Goal: Task Accomplishment & Management: Manage account settings

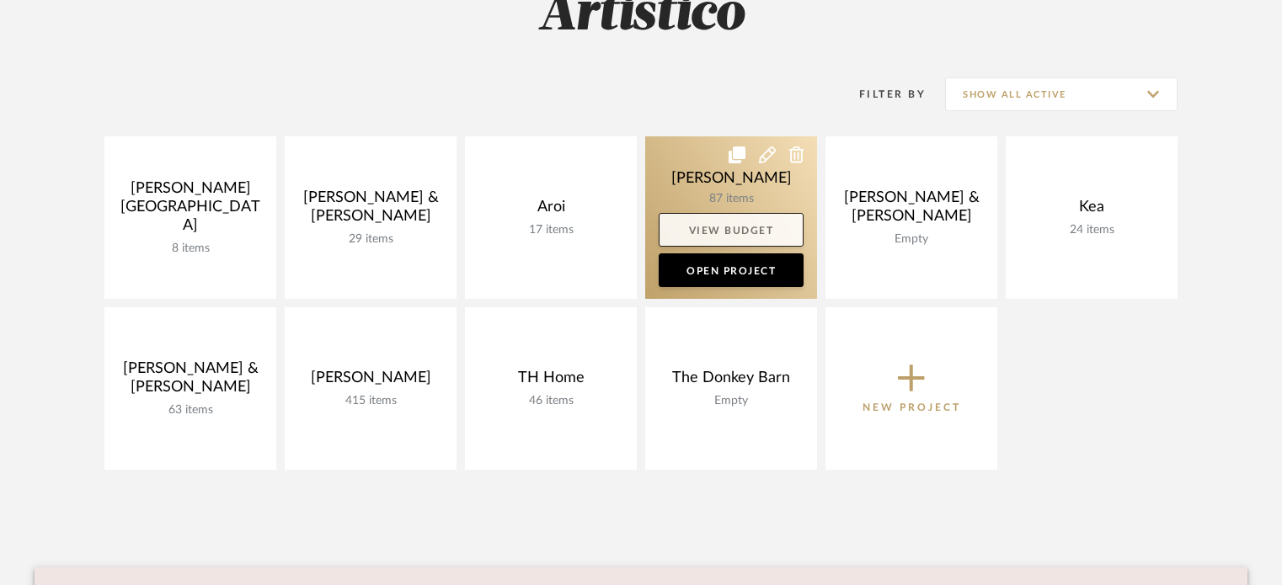
scroll to position [253, 0]
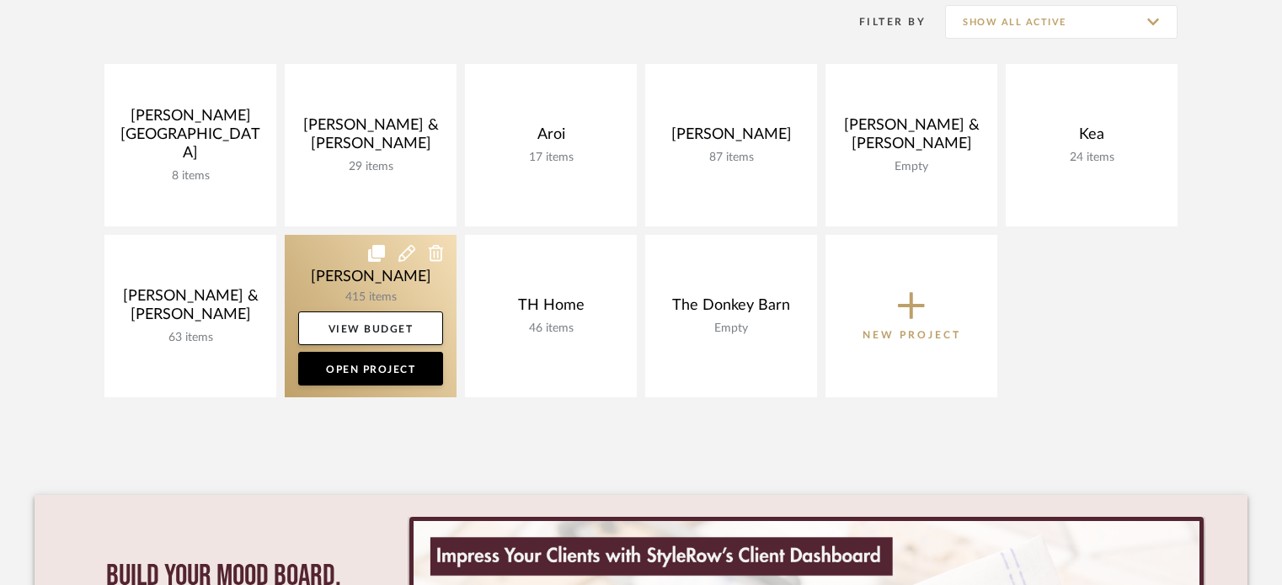
click at [362, 274] on link at bounding box center [371, 316] width 172 height 163
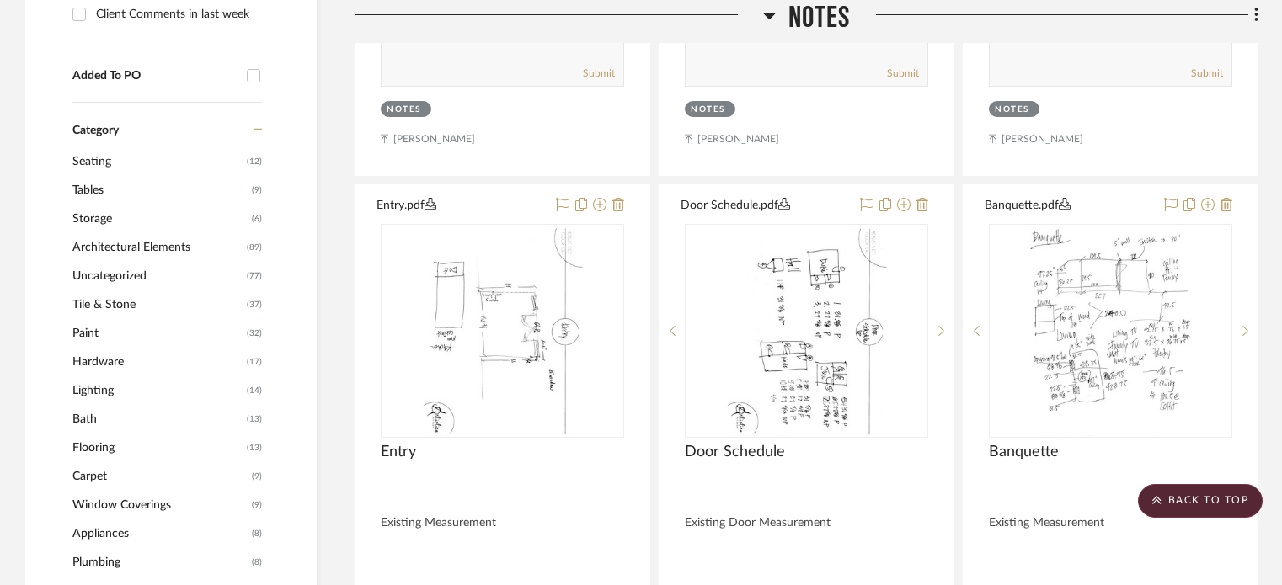
scroll to position [1347, 0]
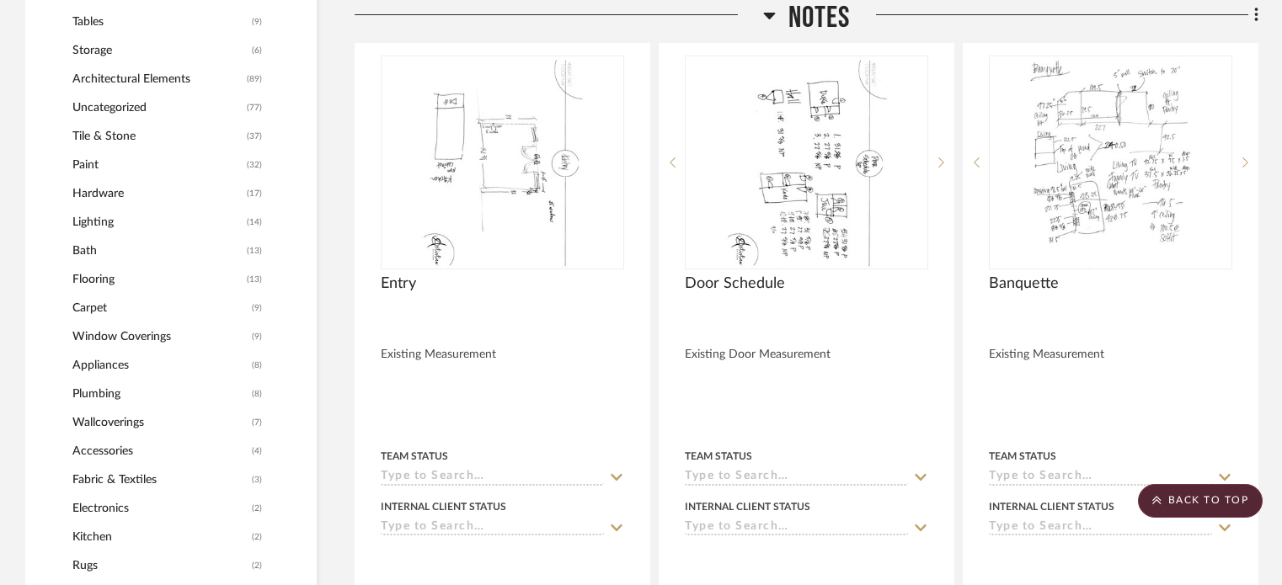
click at [115, 355] on span "Appliances" at bounding box center [159, 365] width 175 height 29
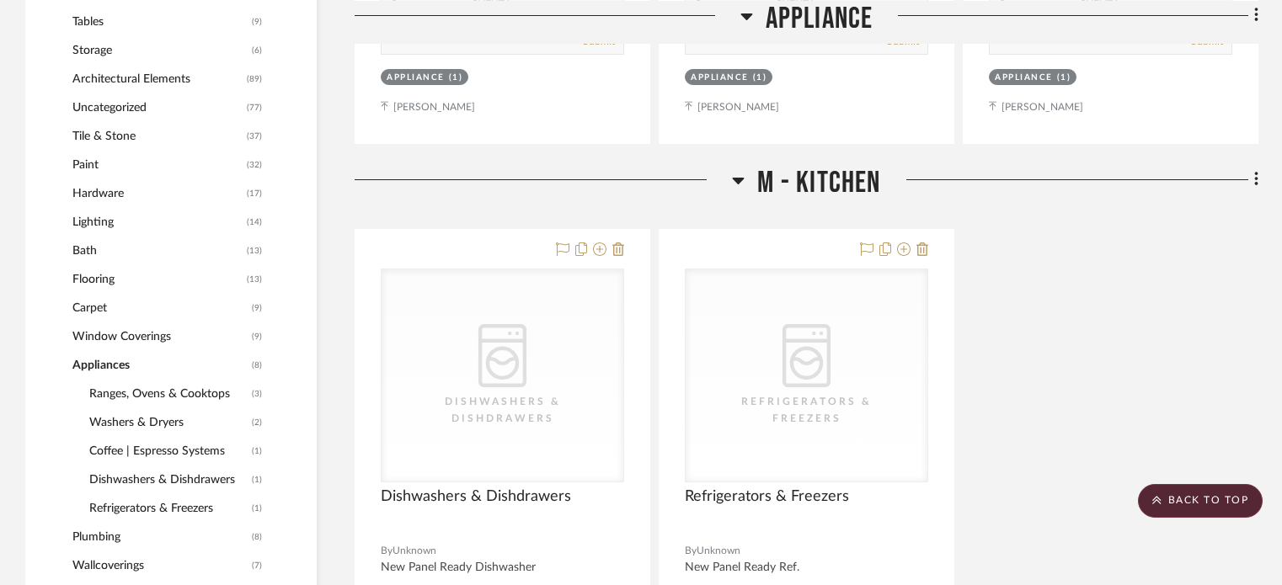
click at [204, 387] on span "Ranges, Ovens & Cooktops" at bounding box center [168, 394] width 158 height 29
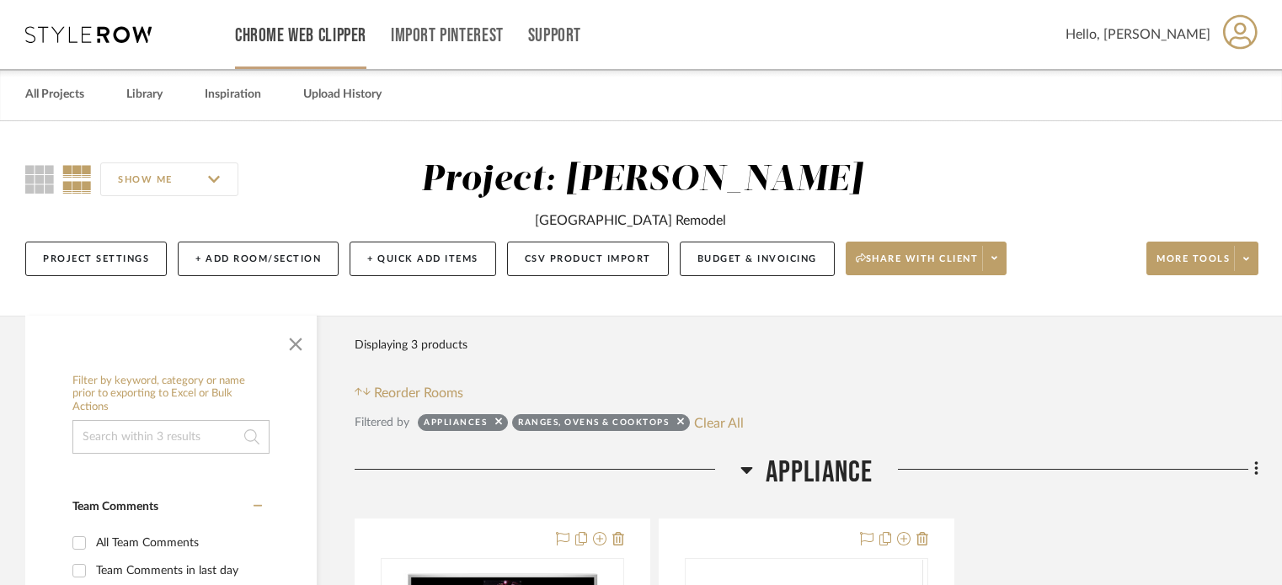
click at [290, 31] on link "Chrome Web Clipper" at bounding box center [300, 36] width 131 height 14
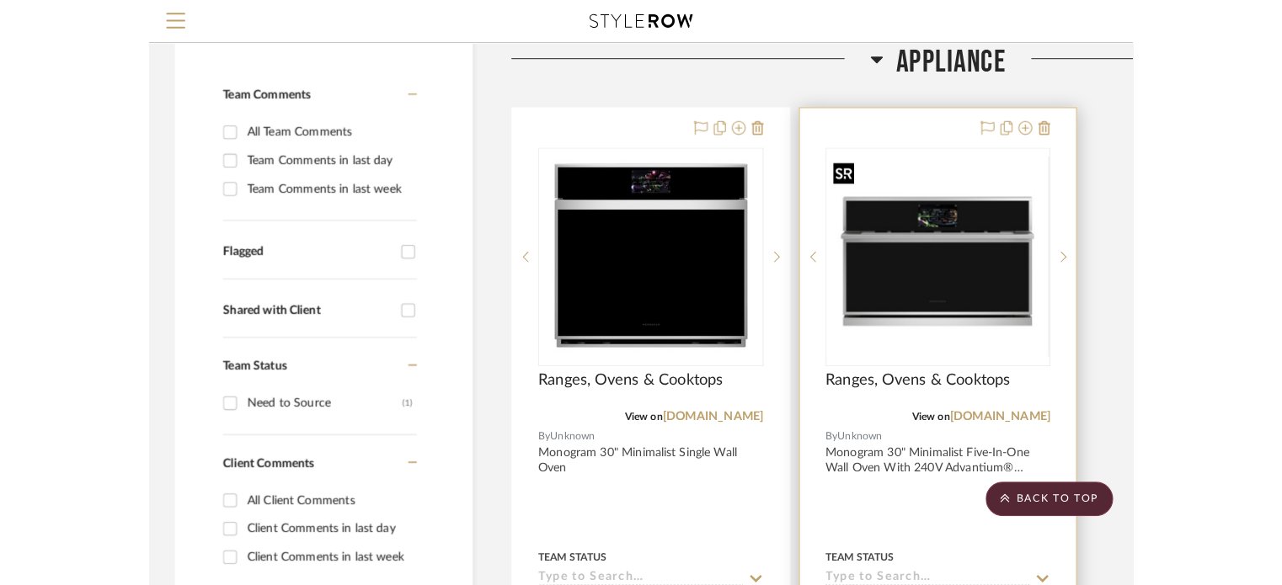
scroll to position [337, 0]
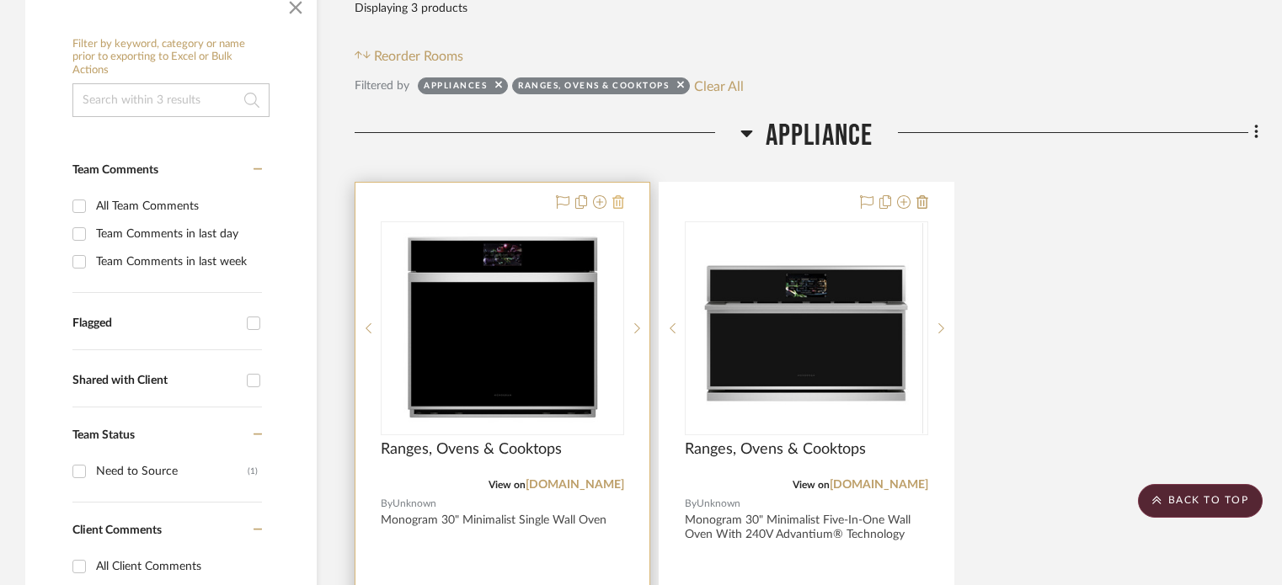
click at [618, 201] on icon at bounding box center [618, 201] width 12 height 13
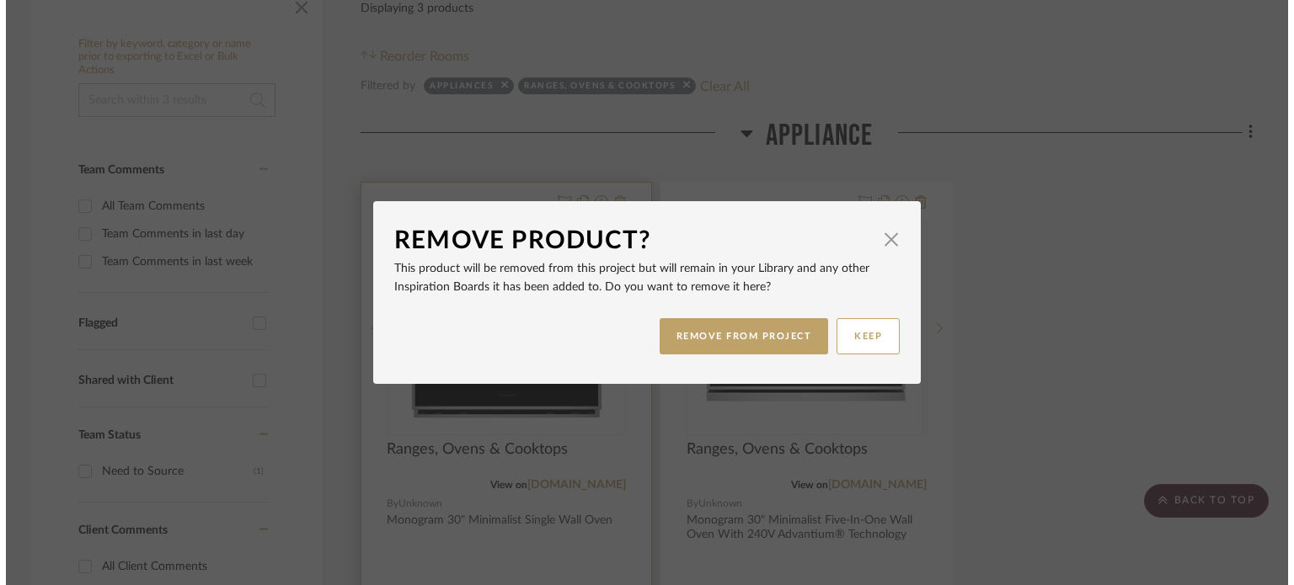
scroll to position [0, 0]
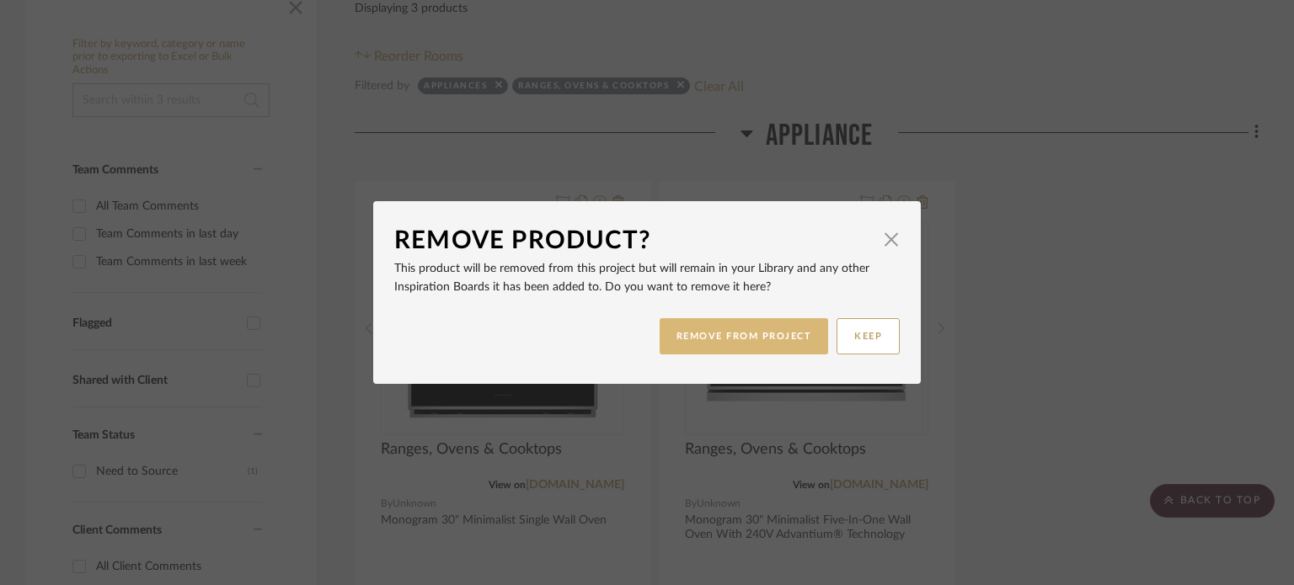
click at [764, 334] on button "REMOVE FROM PROJECT" at bounding box center [743, 336] width 169 height 36
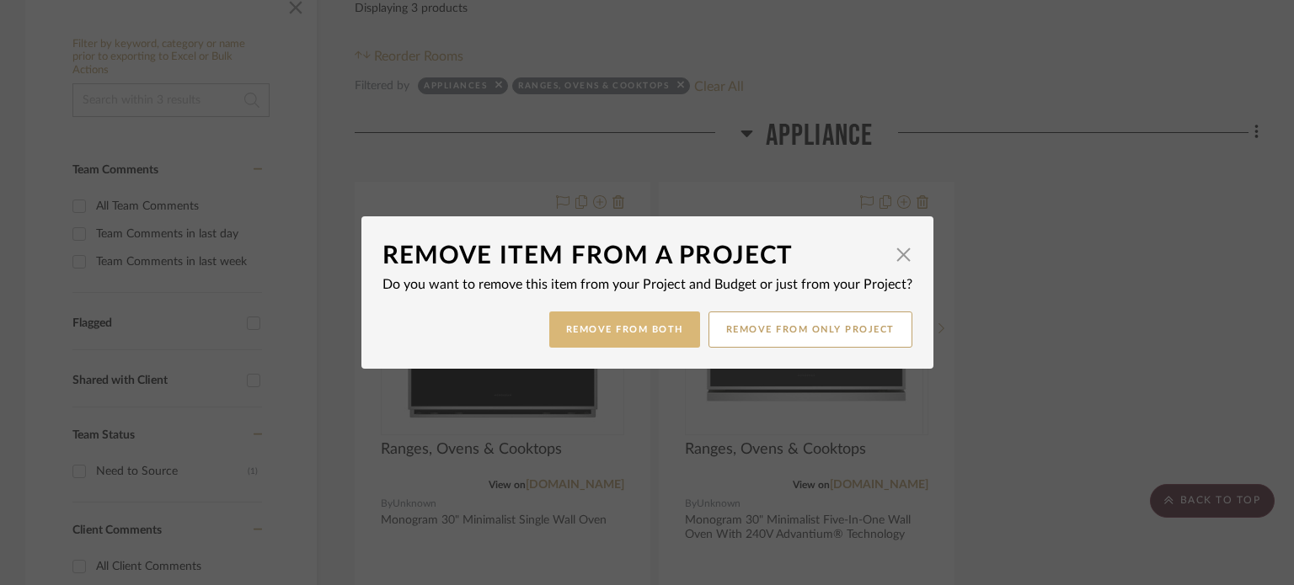
click at [658, 326] on button "Remove from Both" at bounding box center [624, 330] width 151 height 36
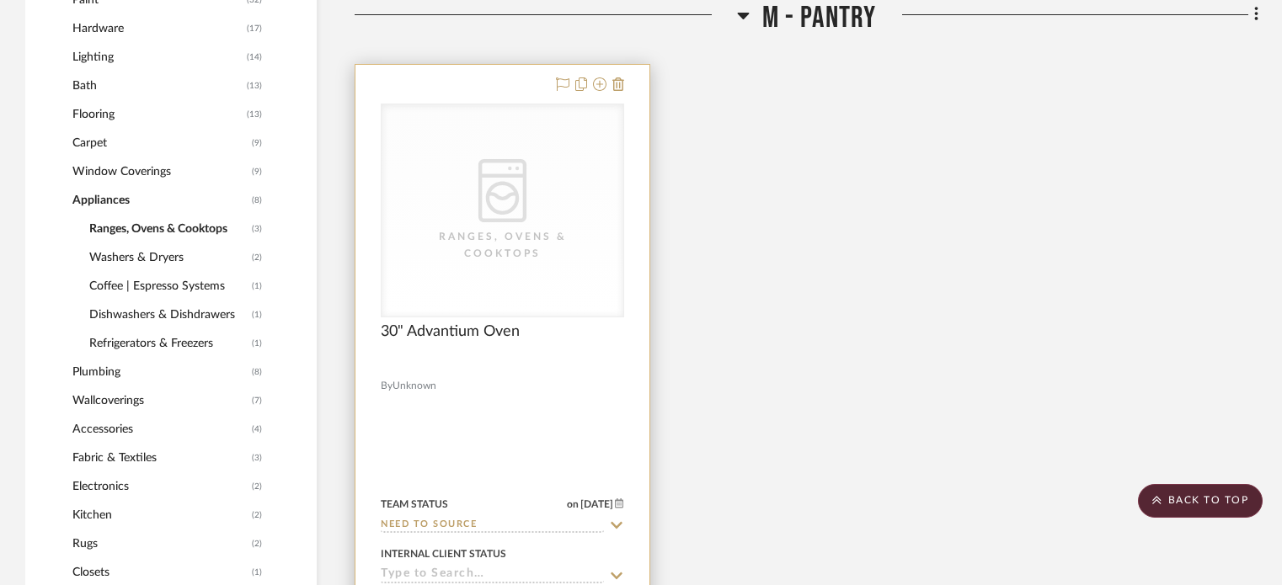
scroll to position [1263, 0]
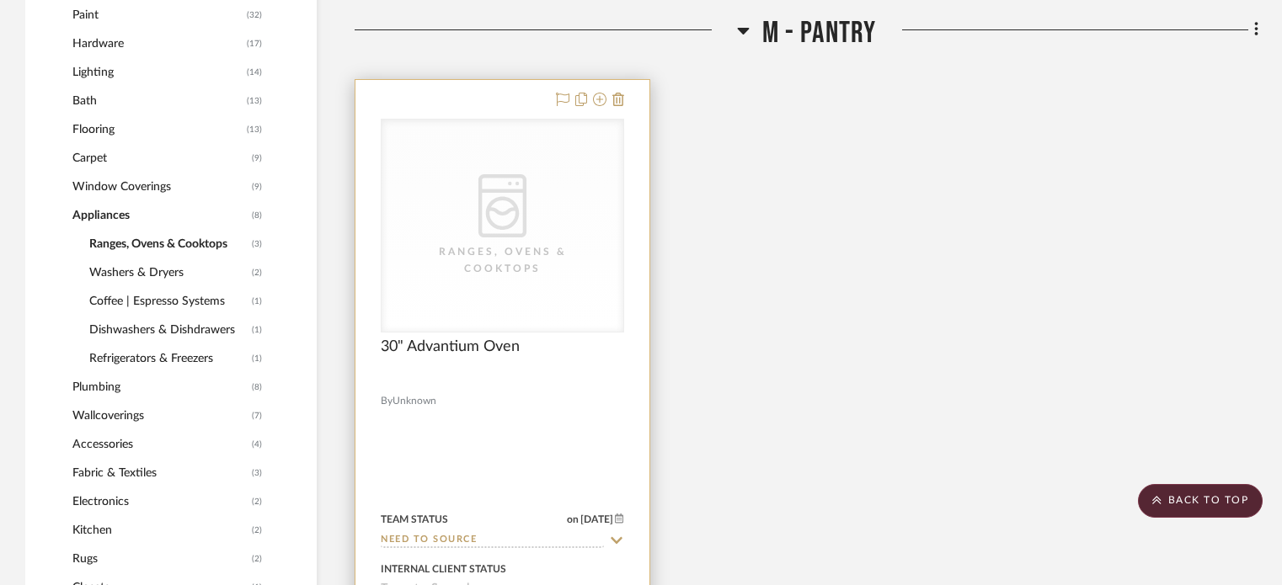
click at [531, 251] on div "Ranges, Ovens & Cooktops" at bounding box center [503, 260] width 168 height 34
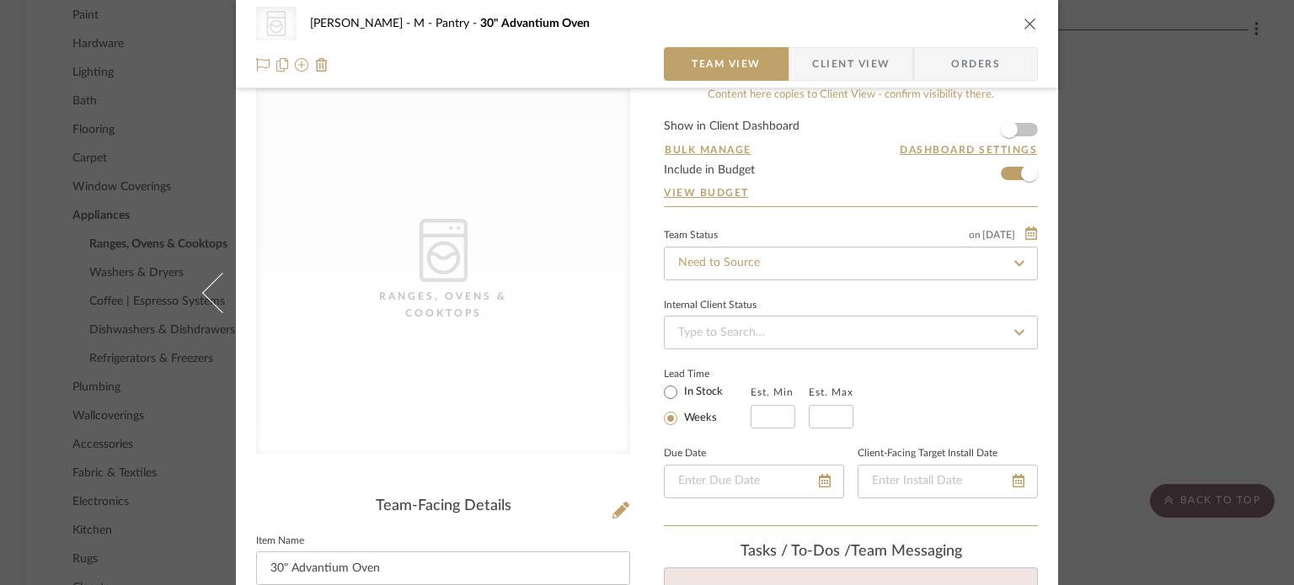
scroll to position [0, 0]
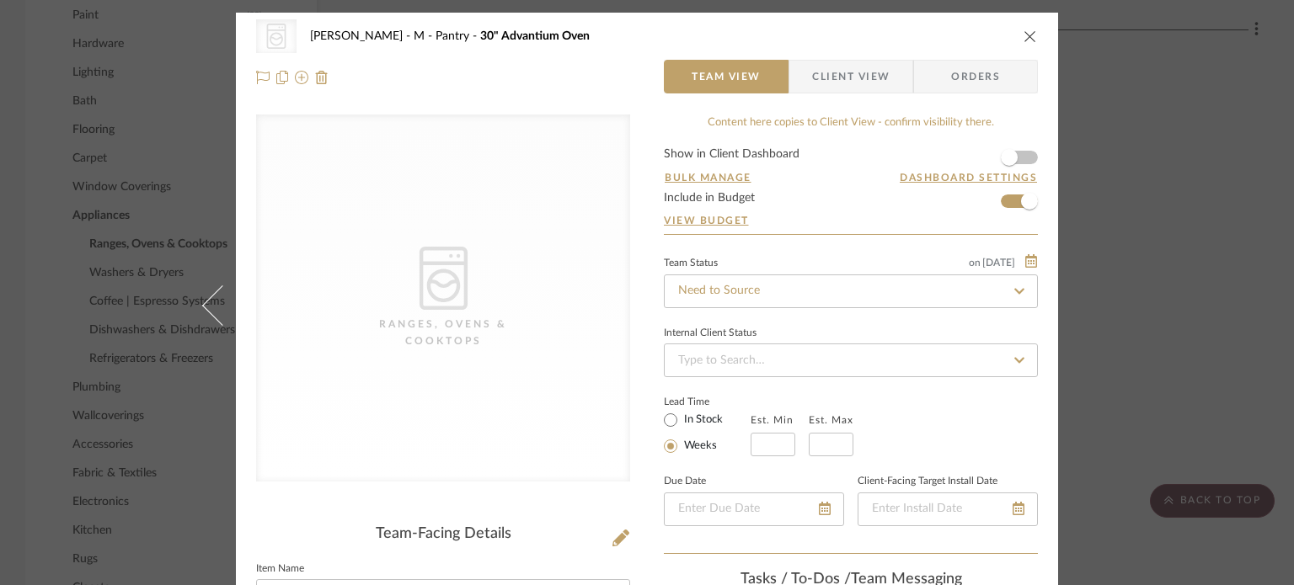
drag, startPoint x: 1027, startPoint y: 35, endPoint x: 1015, endPoint y: 67, distance: 34.1
click at [1027, 35] on icon "close" at bounding box center [1029, 35] width 13 height 13
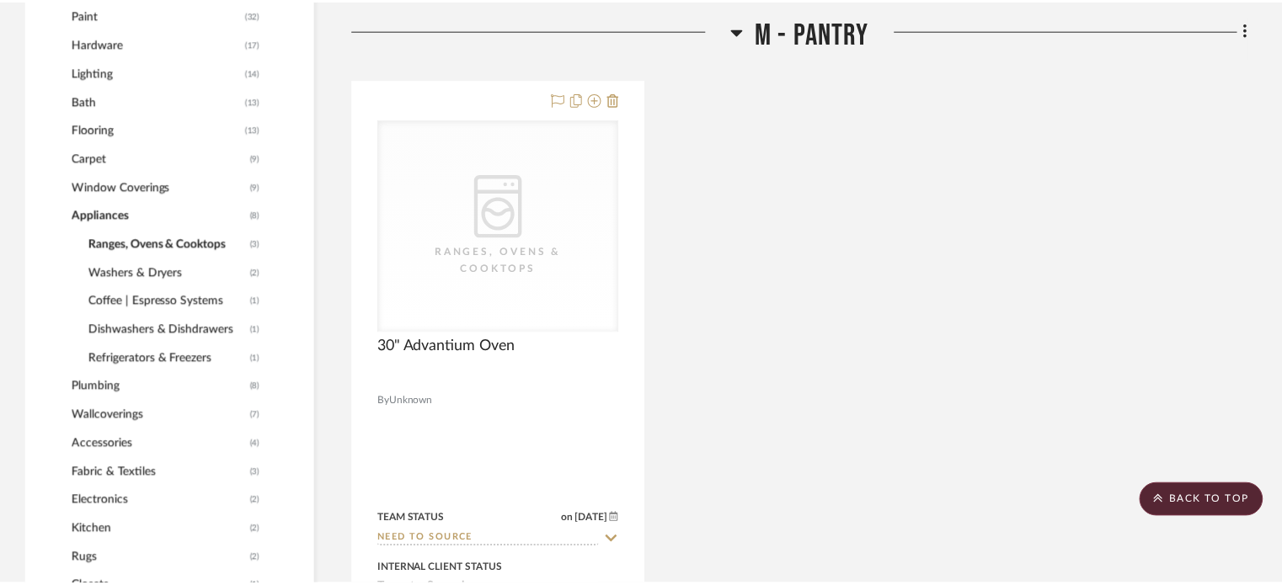
scroll to position [1263, 0]
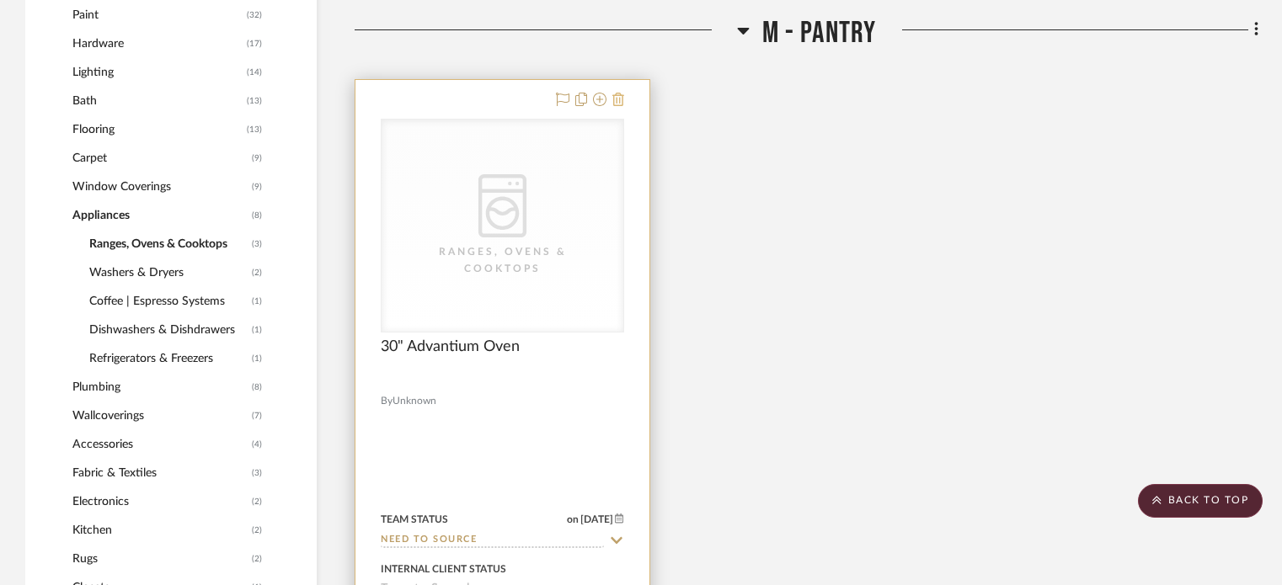
click at [619, 94] on icon at bounding box center [618, 99] width 12 height 13
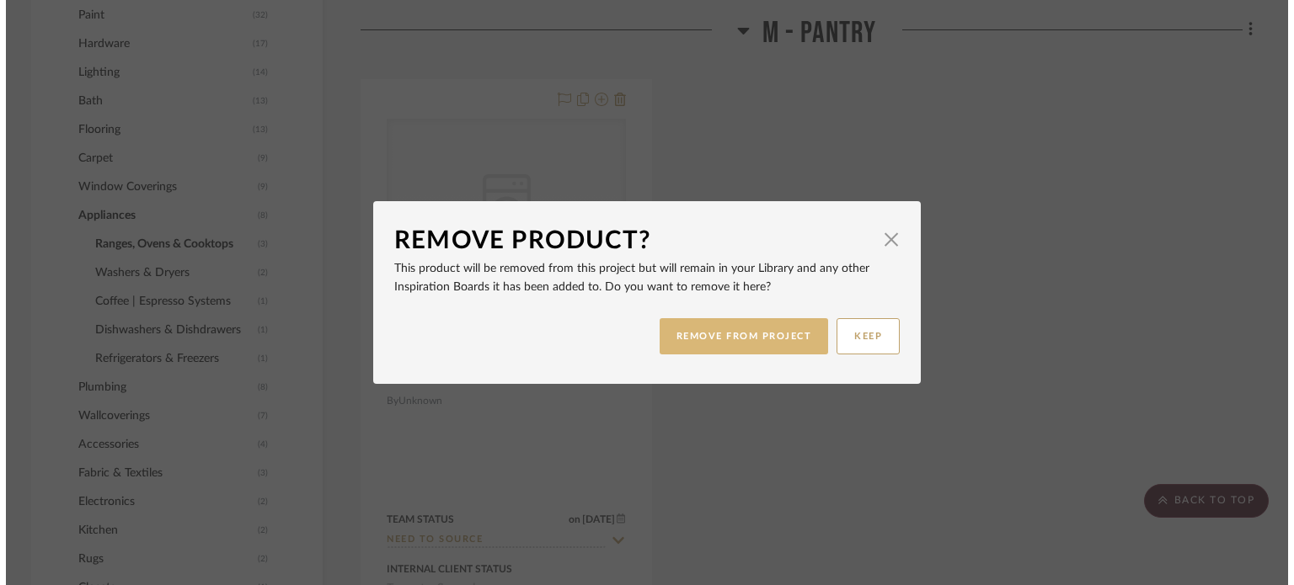
scroll to position [0, 0]
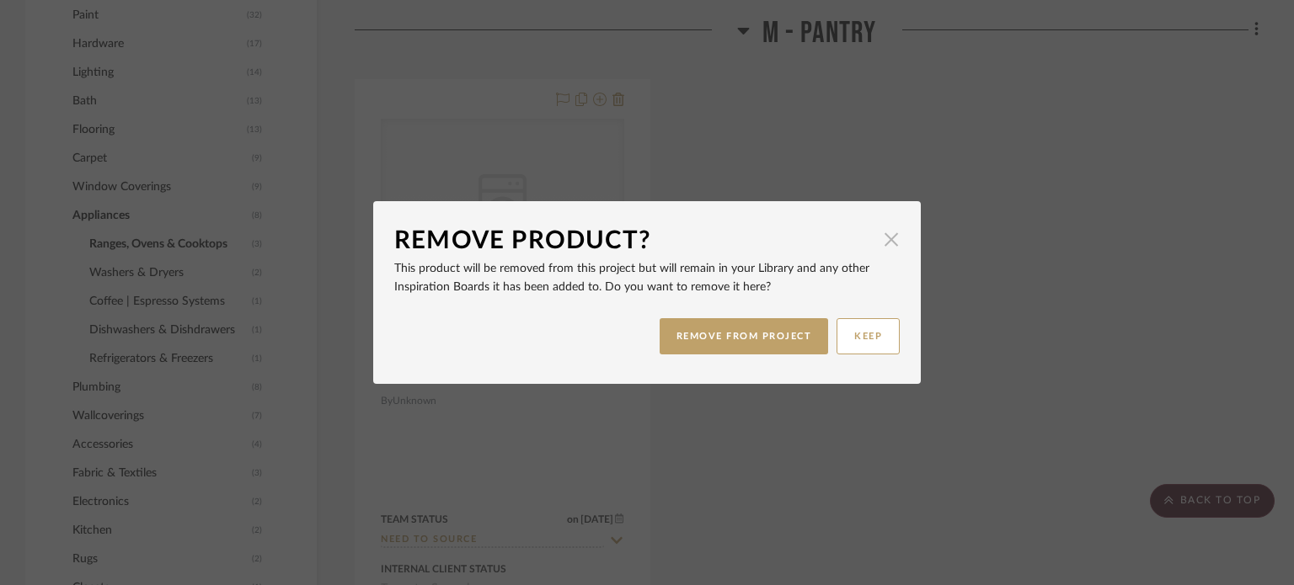
click at [881, 243] on span "button" at bounding box center [891, 239] width 34 height 34
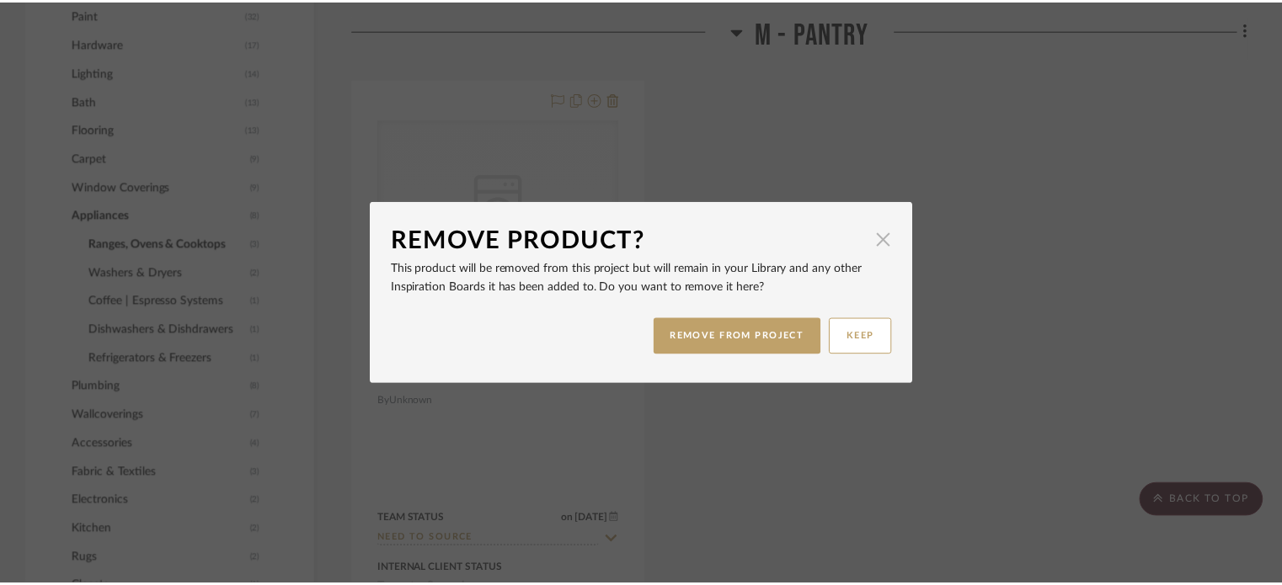
scroll to position [1263, 0]
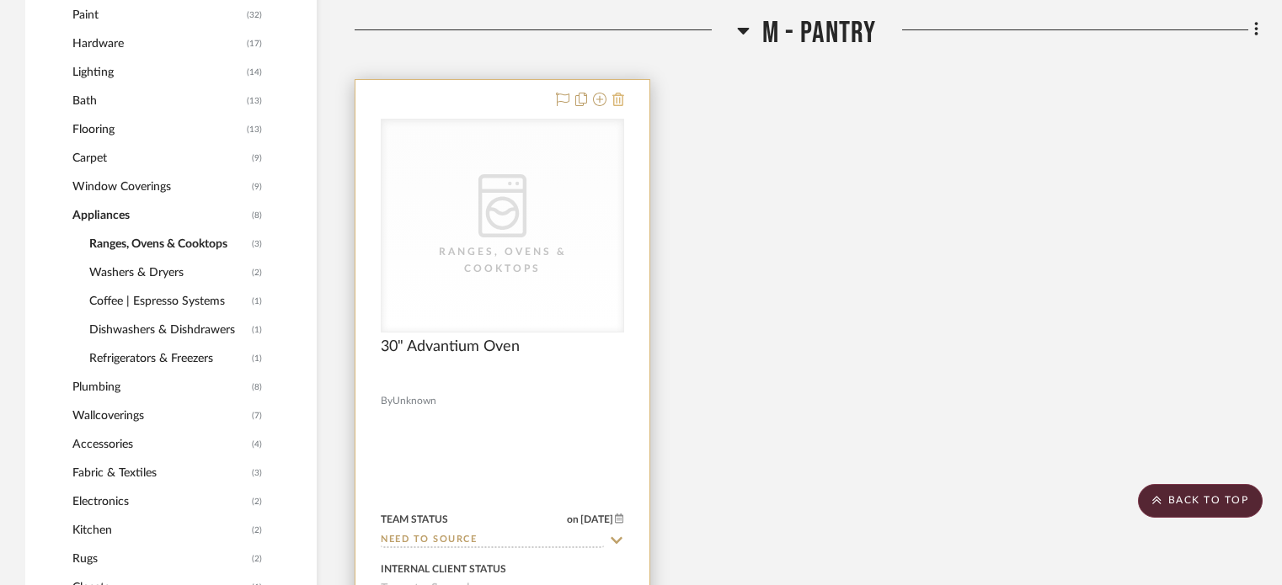
click at [619, 94] on icon at bounding box center [618, 99] width 12 height 13
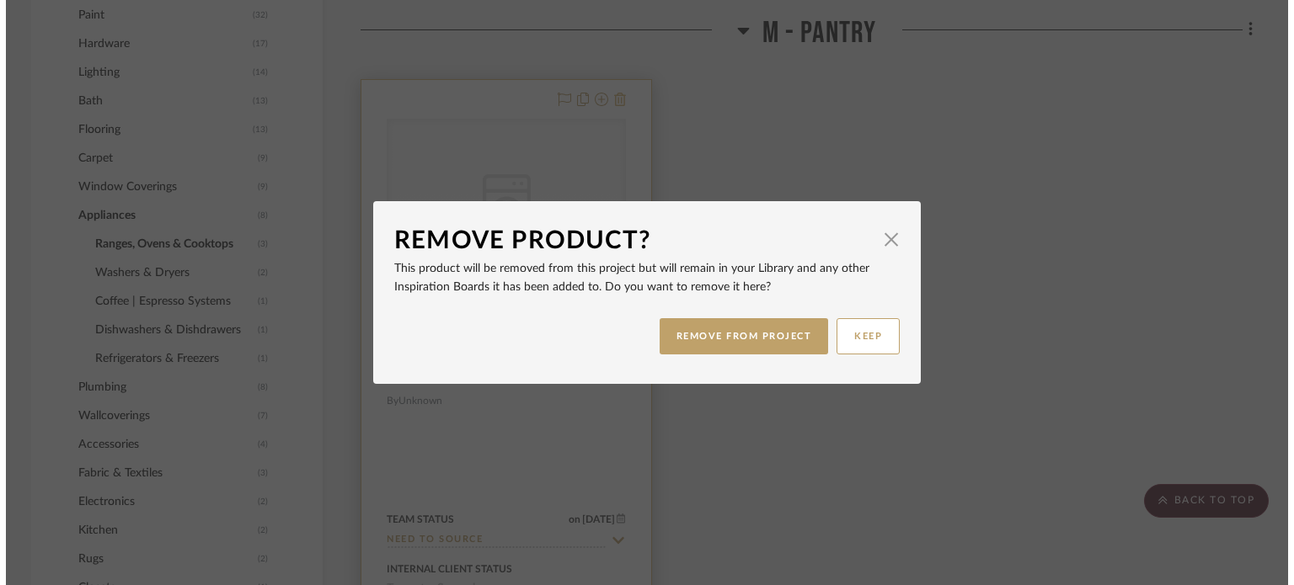
scroll to position [0, 0]
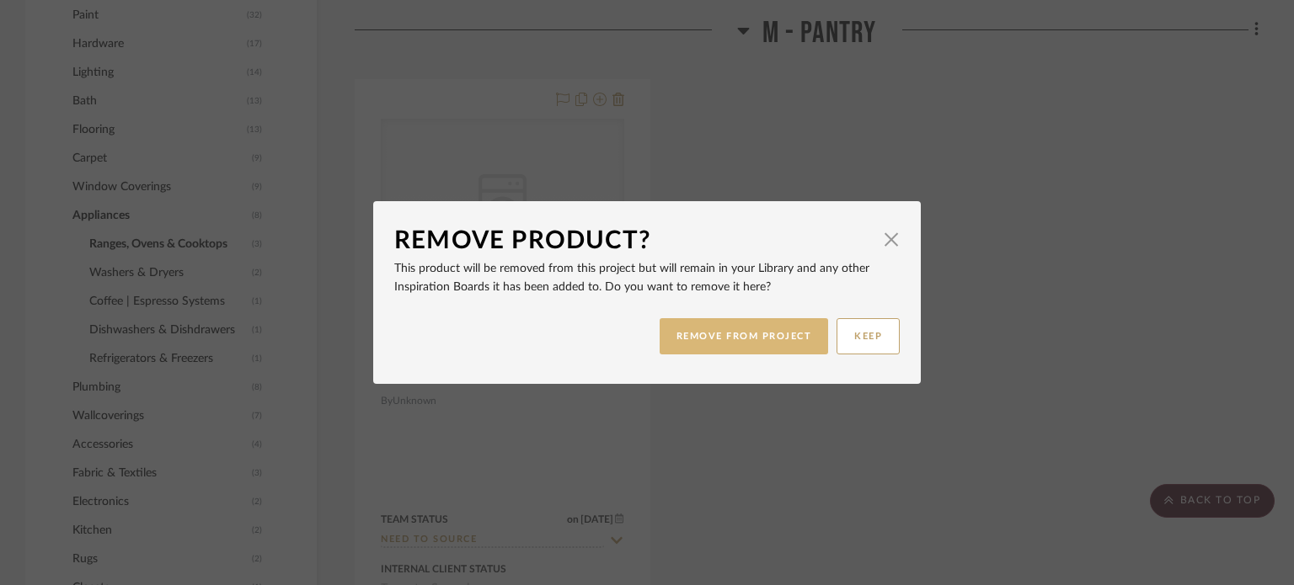
click at [736, 335] on button "REMOVE FROM PROJECT" at bounding box center [743, 336] width 169 height 36
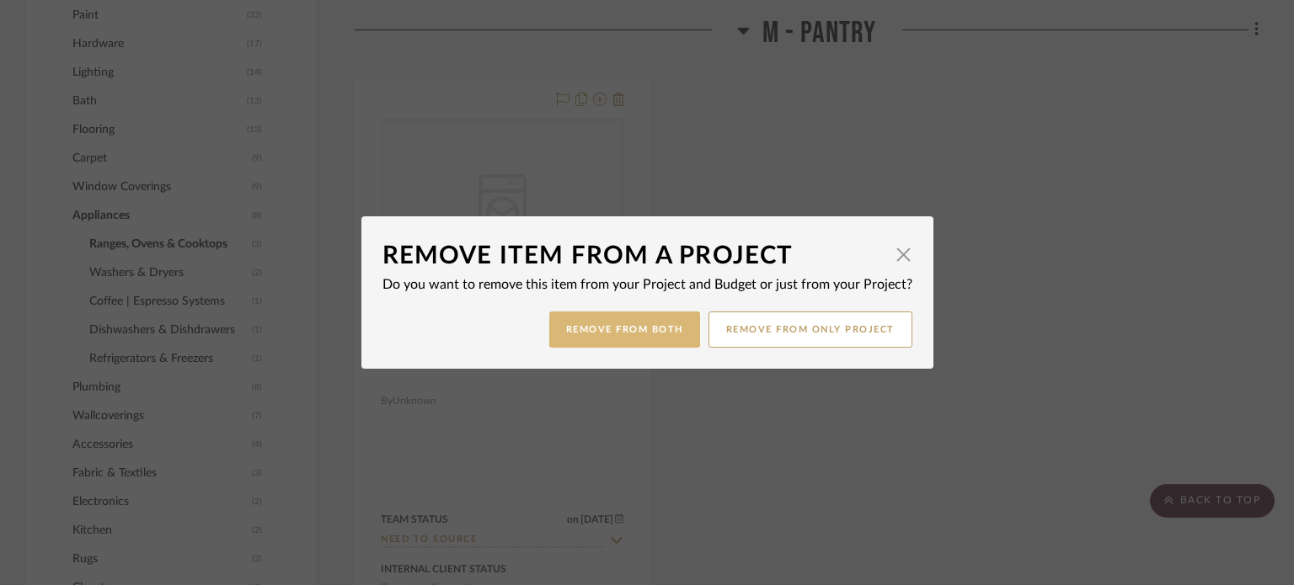
click at [610, 326] on button "Remove from Both" at bounding box center [624, 330] width 151 height 36
